Goal: Navigation & Orientation: Go to known website

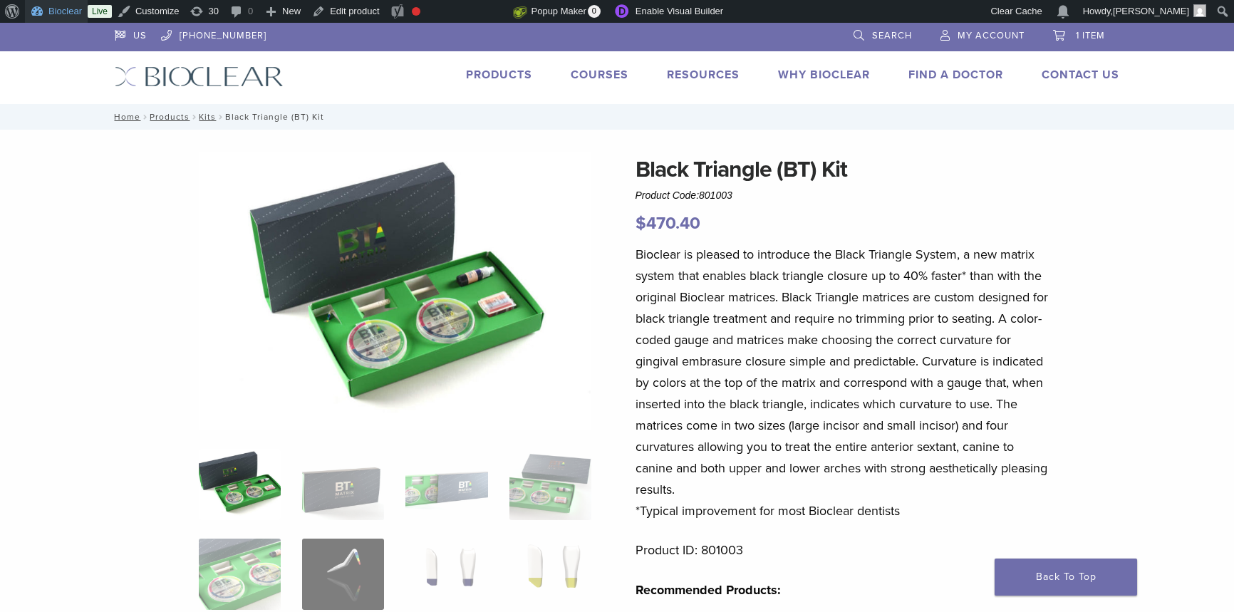
scroll to position [907, 0]
click at [205, 79] on img at bounding box center [199, 76] width 169 height 21
